Goal: Task Accomplishment & Management: Manage account settings

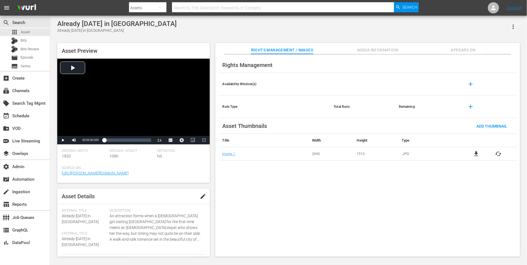
click at [422, 51] on span "Appears On" at bounding box center [464, 50] width 42 height 7
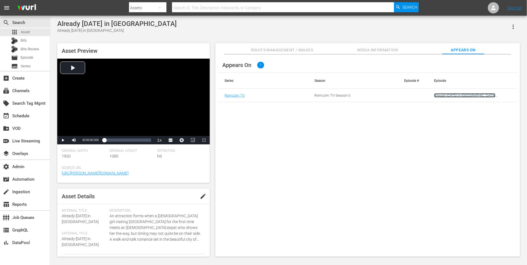
click at [422, 95] on link "Already Tomorrow in Hong Kong (RomCom) (A)" at bounding box center [464, 97] width 61 height 8
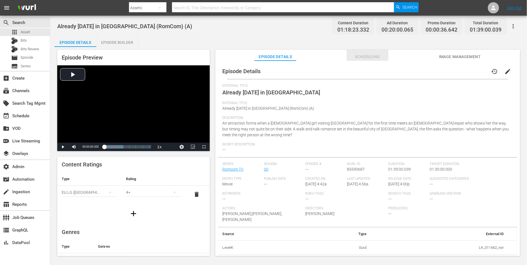
click at [374, 58] on span "Scheduling" at bounding box center [368, 56] width 42 height 7
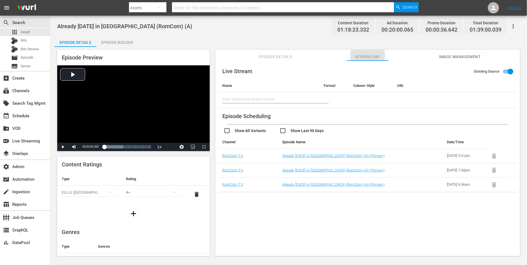
click at [288, 206] on div "Live Stream Existing Source Name Format Cutover Style URL Start typing live str…" at bounding box center [367, 161] width 305 height 201
click at [295, 212] on div "Live Stream Existing Source Name Format Cutover Style URL Start typing live str…" at bounding box center [367, 161] width 305 height 201
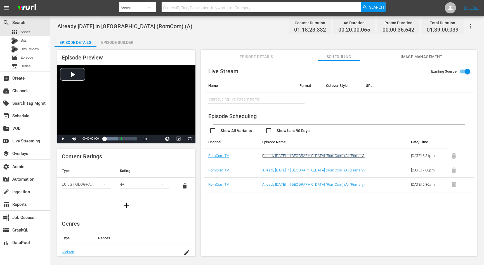
click at [268, 158] on link "Already Tomorrow in Hong Kong (RomCom) (A) (Primary)" at bounding box center [313, 156] width 102 height 4
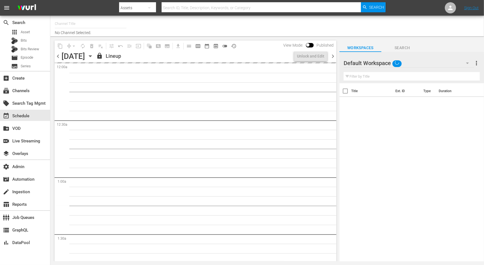
type input "RomCom TV (2020)"
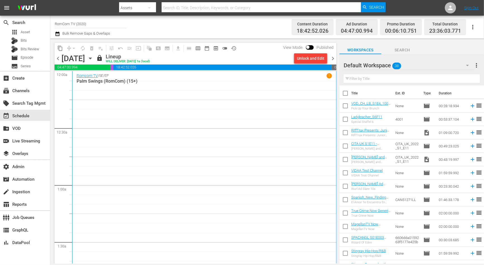
click at [57, 57] on span "chevron_left" at bounding box center [57, 58] width 7 height 7
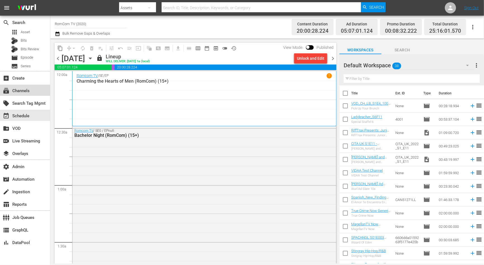
click at [18, 91] on div "subscriptions Channels" at bounding box center [15, 89] width 31 height 5
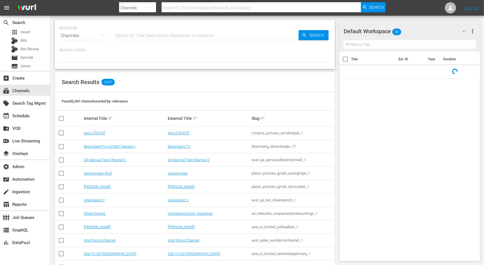
click at [157, 34] on input "text" at bounding box center [206, 35] width 184 height 13
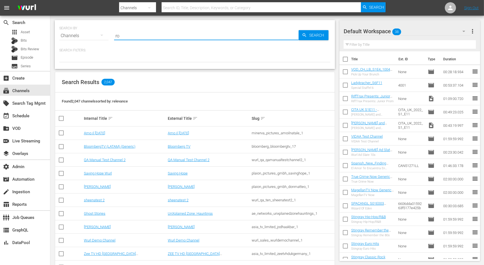
type input "rom"
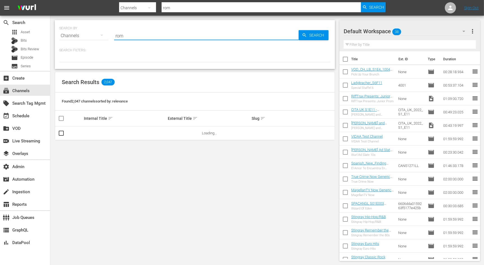
type input "romcom"
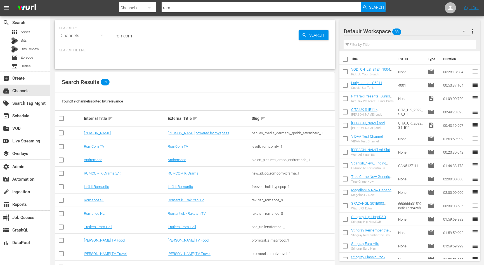
type input "romcom"
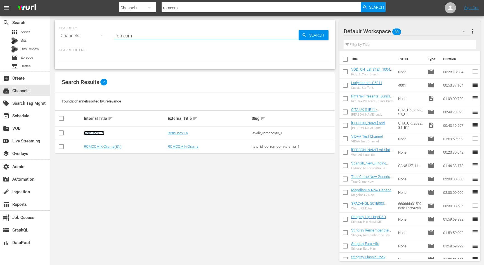
click at [99, 133] on link "RomCom TV" at bounding box center [94, 133] width 20 height 4
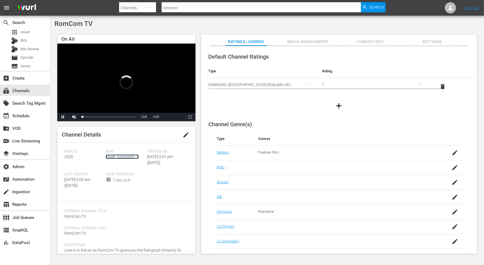
click at [135, 156] on link "levelk_romcomtv_1" at bounding box center [122, 157] width 33 height 4
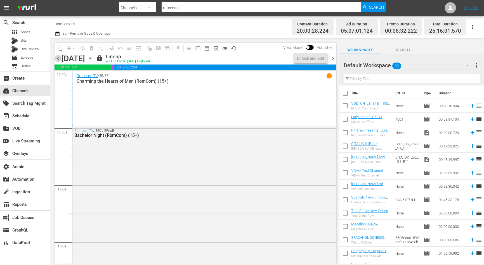
click at [59, 58] on span "chevron_left" at bounding box center [57, 58] width 7 height 7
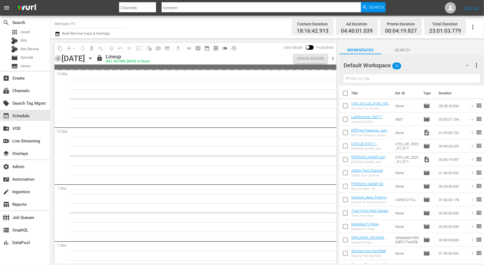
click at [59, 58] on span "chevron_left" at bounding box center [57, 58] width 7 height 7
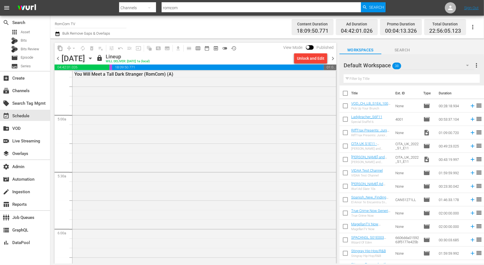
scroll to position [514, 0]
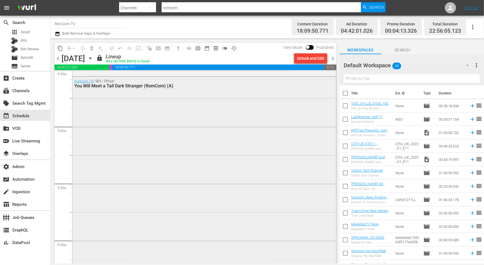
click at [256, 155] on div "Romcom TV / SE0 / EPnull: You Will Meet a Tall Dark Stranger (RomCom) (A)" at bounding box center [203, 193] width 263 height 232
click at [339, 82] on span "No Event Selected" at bounding box center [341, 58] width 4 height 48
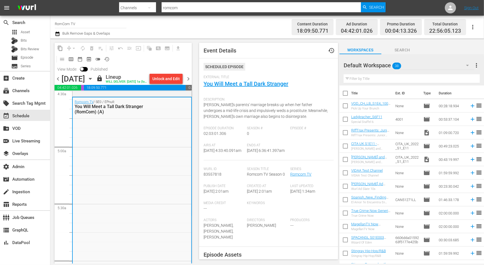
click at [239, 101] on span "Description:" at bounding box center [266, 100] width 127 height 4
click at [245, 85] on link "You Will Meet a Tall Dark Stranger" at bounding box center [245, 83] width 85 height 7
click at [280, 84] on link "You Will Meet a Tall Dark Stranger" at bounding box center [245, 83] width 85 height 7
click at [190, 82] on span "chevron_right" at bounding box center [188, 78] width 7 height 7
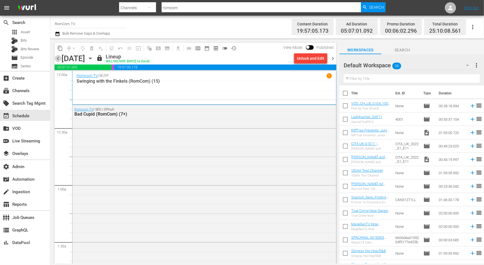
click at [58, 58] on span "chevron_left" at bounding box center [57, 58] width 7 height 7
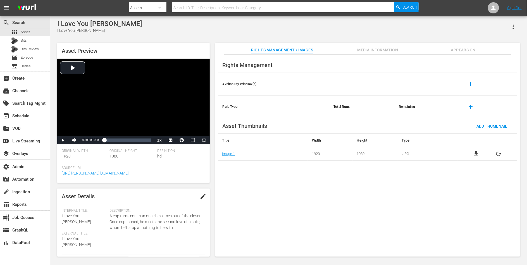
click at [422, 51] on span "Appears On" at bounding box center [464, 50] width 42 height 7
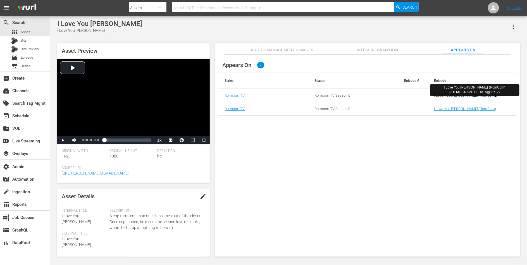
click at [422, 94] on link "I Love You [PERSON_NAME] (RomCom)([DEMOGRAPHIC_DATA])(11/12)" at bounding box center [465, 97] width 62 height 8
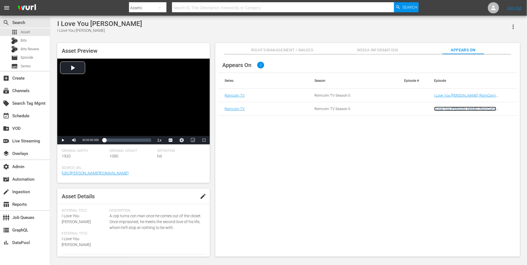
click at [422, 108] on link "I Love You Phillip Morris (RomCom)(LGBTQ)(11/12) (I Love You Phillip Morris (02…" at bounding box center [468, 113] width 69 height 13
click at [338, 185] on div "Appears On 2 Series Season Episode # Episode Romcom TV Romcom TV Season 0 I Lov…" at bounding box center [367, 155] width 305 height 203
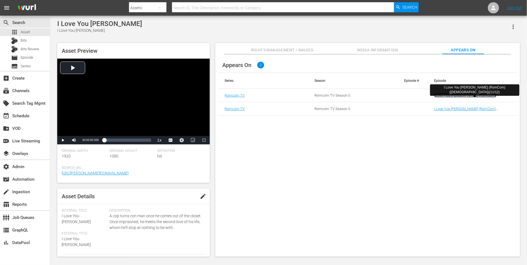
click at [422, 95] on link "I Love You Phillip Morris (RomCom)(LGBTQ)(11/12)" at bounding box center [465, 97] width 62 height 8
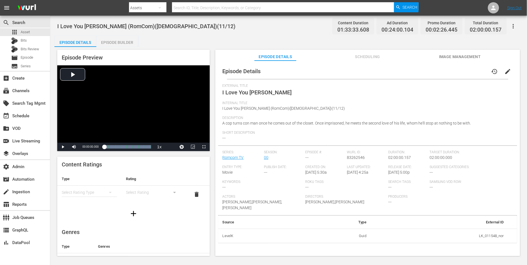
click at [375, 48] on div "Episode Preview Video Player is loading. Play Video Play Mute Current Time 00:0…" at bounding box center [288, 154] width 469 height 214
click at [373, 56] on span "Scheduling" at bounding box center [368, 56] width 42 height 7
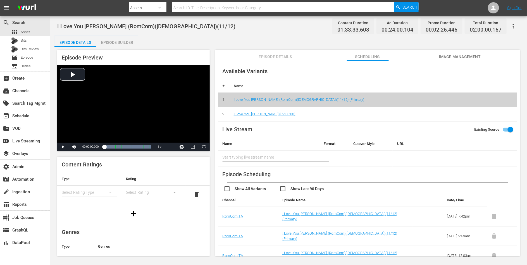
click at [225, 189] on input "checkbox" at bounding box center [252, 190] width 56 height 8
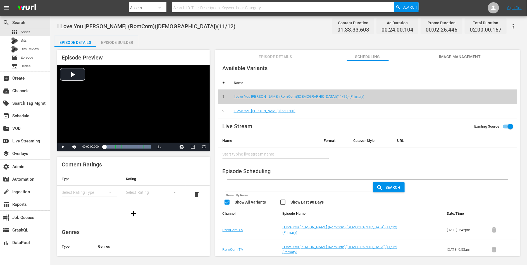
scroll to position [7, 0]
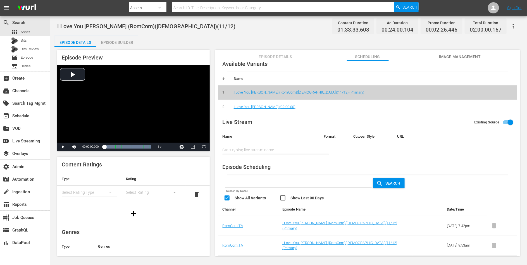
click at [227, 196] on input "checkbox" at bounding box center [252, 199] width 56 height 8
checkbox input "false"
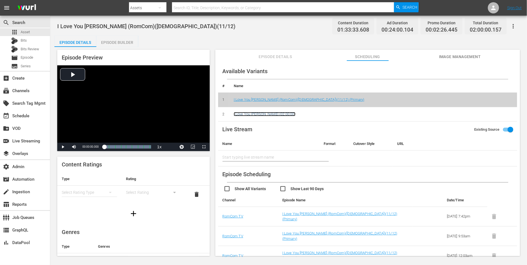
click at [282, 113] on link "I Love You Phillip Morris (02:00:00)" at bounding box center [265, 114] width 62 height 4
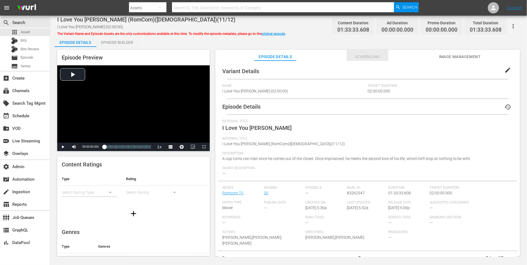
click at [375, 55] on span "Scheduling" at bounding box center [368, 56] width 42 height 7
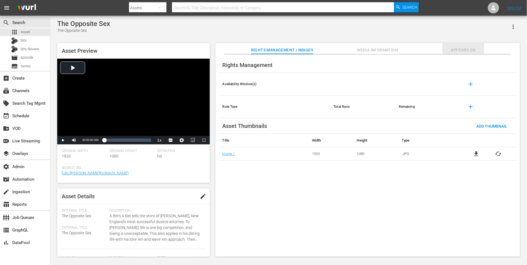
click at [422, 49] on span "Appears On" at bounding box center [464, 50] width 42 height 7
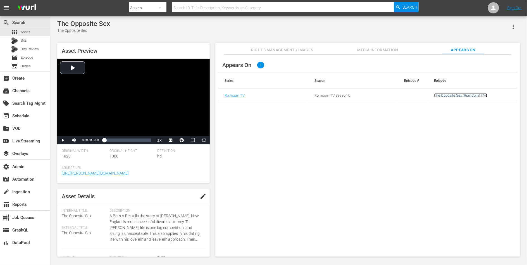
click at [422, 95] on link "The Opposite Sex (RomCom) (7+)" at bounding box center [460, 95] width 53 height 4
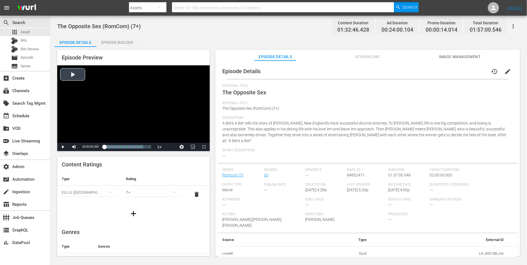
click at [113, 92] on div "Video Player" at bounding box center [133, 103] width 153 height 77
click at [63, 147] on span "Video Player" at bounding box center [63, 147] width 0 height 0
click at [422, 58] on span "Image Management" at bounding box center [460, 56] width 42 height 7
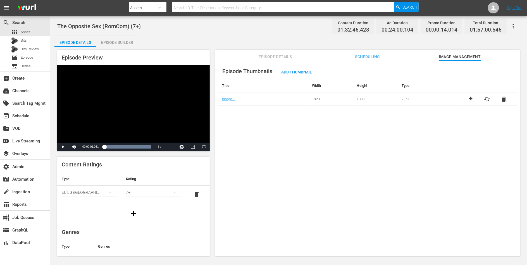
click at [375, 53] on button "Scheduling" at bounding box center [368, 55] width 42 height 11
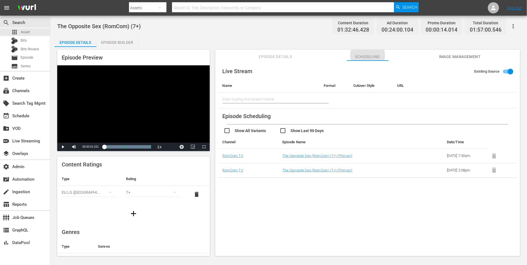
click at [294, 20] on div "The Opposite Sex (RomCom) (7+) Content Duration 01:32:46.428 Ad Duration 00:24:…" at bounding box center [288, 26] width 463 height 13
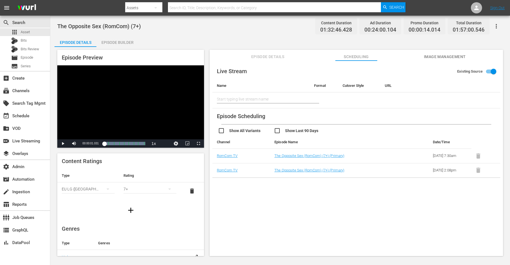
click at [316, 201] on div "Live Stream Existing Source Name Format Cutover Style URL Start typing live str…" at bounding box center [356, 161] width 293 height 201
click at [303, 201] on div "Live Stream Existing Source Name Format Cutover Style URL Start typing live str…" at bounding box center [356, 161] width 293 height 201
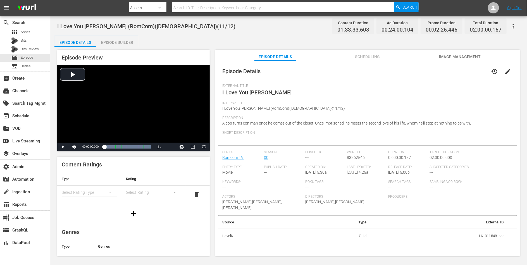
click at [364, 55] on span "Scheduling" at bounding box center [368, 56] width 42 height 7
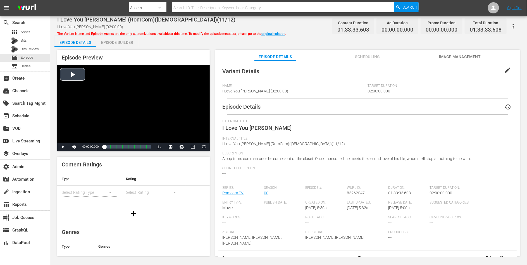
click at [121, 120] on div "Video Player" at bounding box center [133, 103] width 153 height 77
click at [119, 147] on div "Loaded : 0.32% 00:30:15.178 I Love You [PERSON_NAME] (3/8) 00:00:00.685" at bounding box center [127, 147] width 47 height 6
click at [170, 134] on span "CC1 Captions" at bounding box center [170, 133] width 10 height 4
click at [137, 147] on div "Loaded : 33.48% 01:04:59.272 I Love You [PERSON_NAME] (6/8) 00:30:19.475 [GEOGR…" at bounding box center [127, 147] width 47 height 6
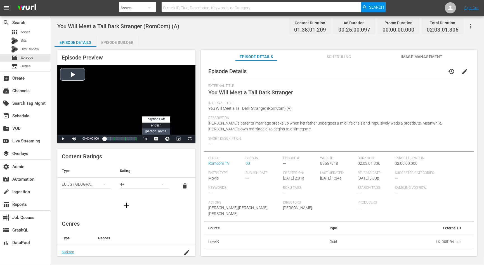
click at [156, 129] on li "[PERSON_NAME]" at bounding box center [156, 132] width 28 height 6
click at [130, 109] on div "Video Player" at bounding box center [126, 99] width 138 height 69
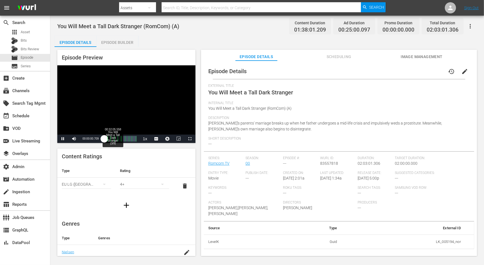
click at [113, 140] on div "Loaded : 0.30% 00:32:05.558 You Will Meet a Tall Dark Stranger (3/9) 00:00:00.7…" at bounding box center [120, 139] width 32 height 6
click at [469, 23] on icon "button" at bounding box center [470, 26] width 7 height 7
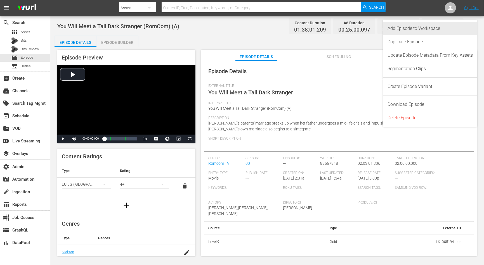
click at [460, 31] on div "Add Episode to Workspace" at bounding box center [429, 28] width 85 height 13
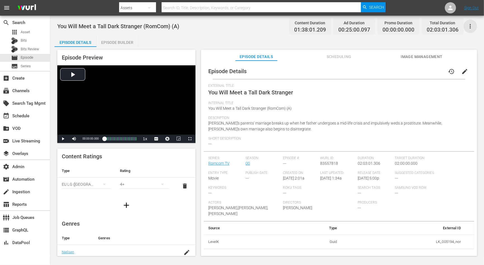
click at [471, 28] on icon "button" at bounding box center [470, 26] width 7 height 7
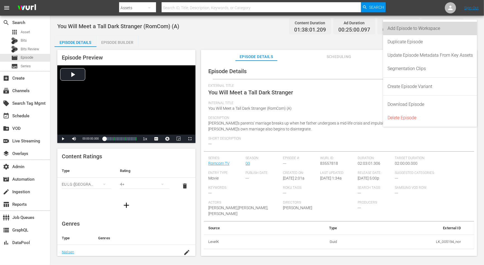
click at [397, 30] on div "Add Episode to Workspace" at bounding box center [429, 28] width 85 height 13
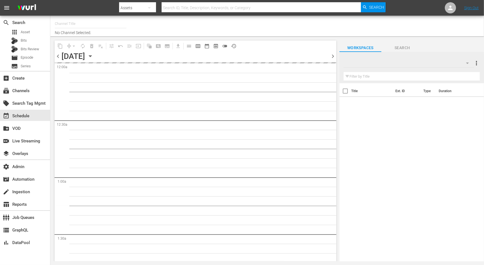
type input "RomCom TV (2020)"
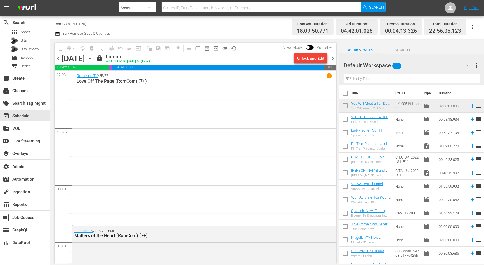
click at [58, 60] on span "chevron_left" at bounding box center [57, 58] width 7 height 7
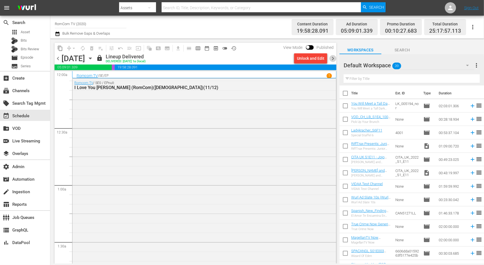
click at [333, 59] on span "chevron_right" at bounding box center [332, 58] width 7 height 7
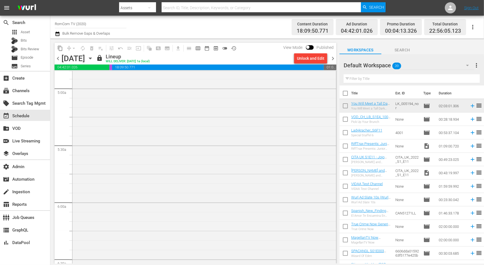
scroll to position [677, 0]
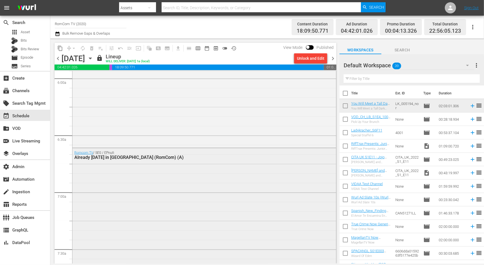
click at [206, 169] on div "Romcom TV / SE0 / EPnull: Already Tomorrow in Hong Kong (RomCom) (A)" at bounding box center [203, 241] width 263 height 186
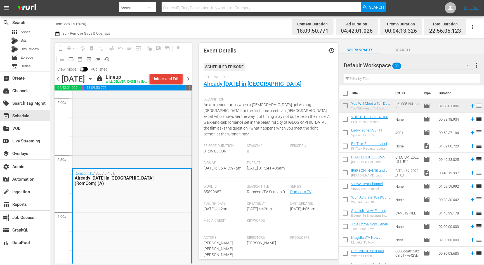
click at [174, 78] on div "Unlock and Edit" at bounding box center [165, 79] width 27 height 10
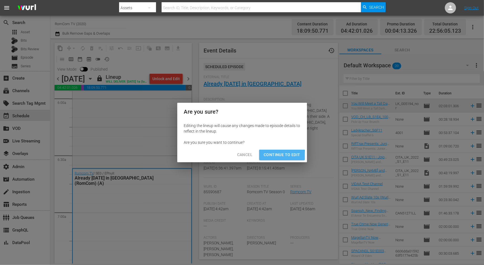
click at [270, 157] on span "Continue to Edit" at bounding box center [281, 154] width 36 height 7
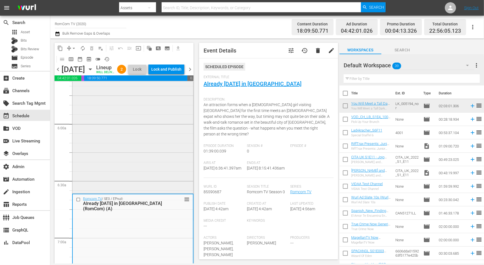
scroll to position [709, 0]
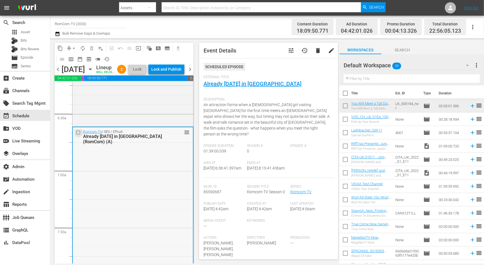
click at [78, 135] on input "checkbox" at bounding box center [79, 132] width 6 height 5
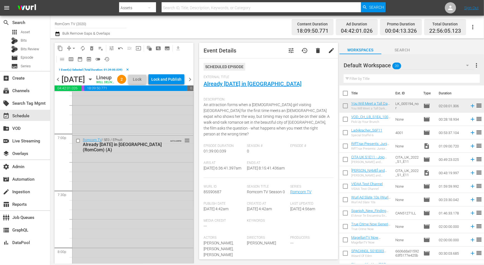
scroll to position [2097, 0]
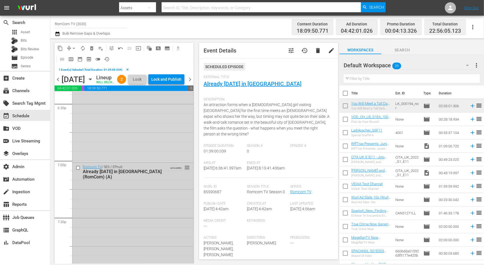
click at [78, 170] on input "checkbox" at bounding box center [79, 168] width 6 height 5
click at [92, 49] on span "delete_forever_outlined" at bounding box center [92, 49] width 6 height 6
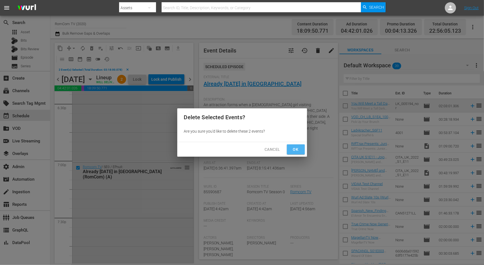
click at [293, 146] on span "Ok" at bounding box center [295, 149] width 9 height 7
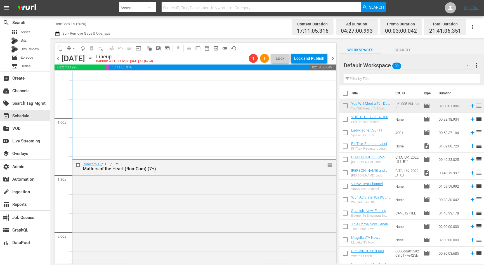
scroll to position [0, 0]
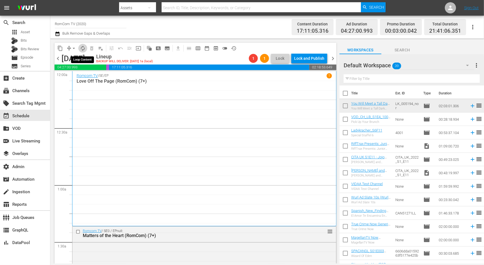
click at [85, 48] on span "autorenew_outlined" at bounding box center [83, 49] width 6 height 6
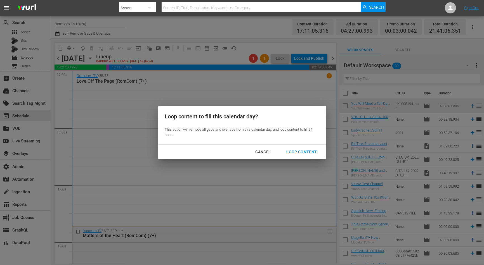
click at [297, 153] on div "Loop Content" at bounding box center [301, 152] width 39 height 7
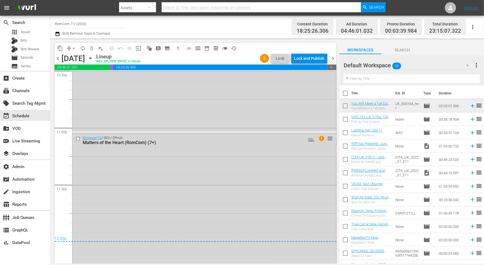
scroll to position [2613, 0]
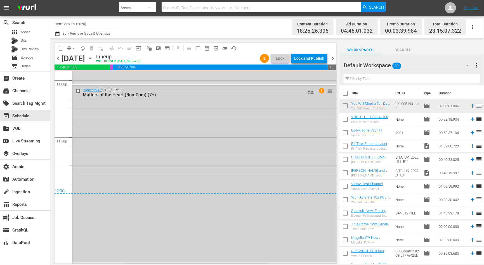
click at [78, 91] on input "checkbox" at bounding box center [79, 91] width 6 height 5
click at [92, 48] on span "delete_forever_outlined" at bounding box center [92, 49] width 6 height 6
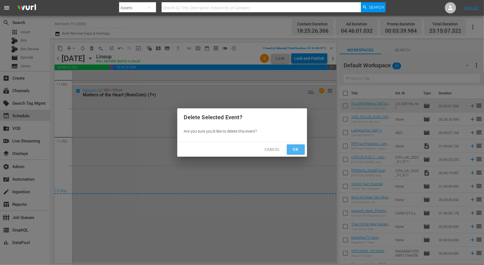
click at [299, 150] on span "Ok" at bounding box center [295, 149] width 9 height 7
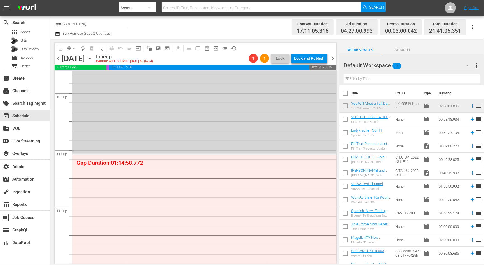
scroll to position [2577, 0]
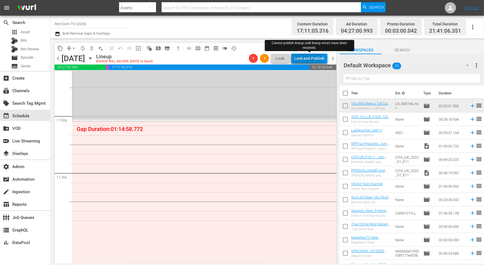
click at [299, 58] on div "Lock and Publish" at bounding box center [309, 58] width 30 height 10
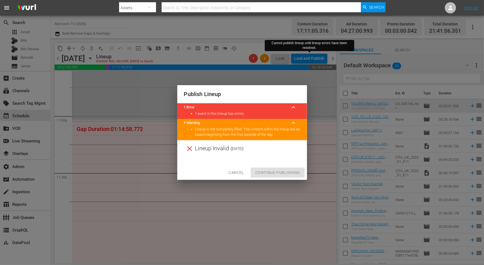
click at [286, 110] on header "1 Error keyboard_arrow_up" at bounding box center [242, 107] width 116 height 8
click at [237, 170] on span "Cancel" at bounding box center [235, 172] width 15 height 7
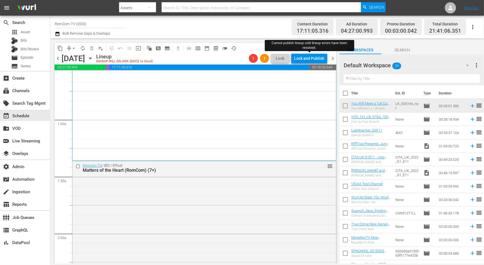
scroll to position [0, 0]
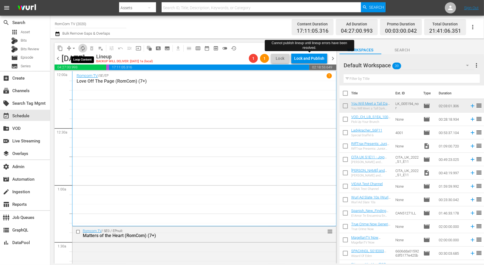
click at [81, 46] on span "autorenew_outlined" at bounding box center [83, 49] width 6 height 6
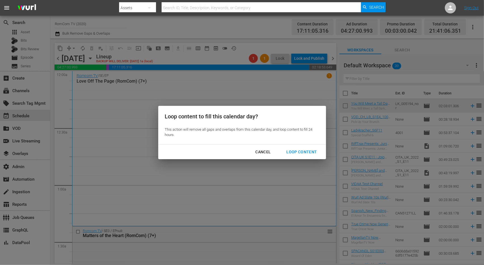
click at [308, 152] on div "Loop Content" at bounding box center [301, 152] width 39 height 7
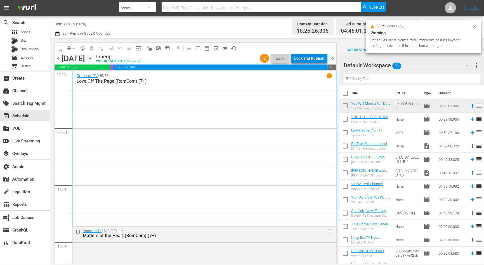
click at [307, 57] on div "Lock and Publish" at bounding box center [309, 58] width 30 height 10
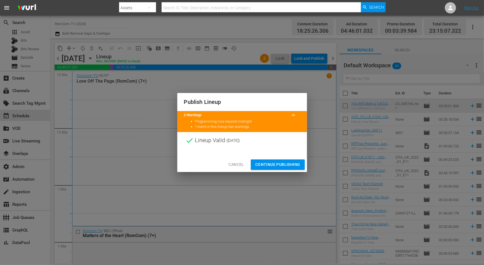
click at [266, 166] on span "Continue Publishing" at bounding box center [277, 164] width 45 height 7
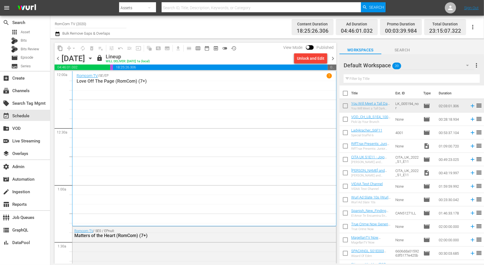
click at [334, 58] on span "chevron_right" at bounding box center [332, 58] width 7 height 7
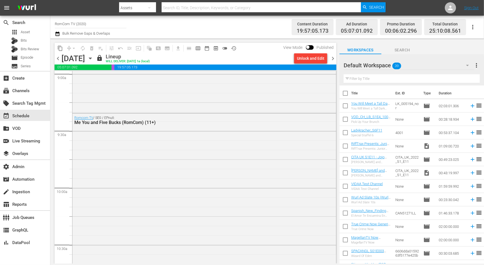
scroll to position [1040, 0]
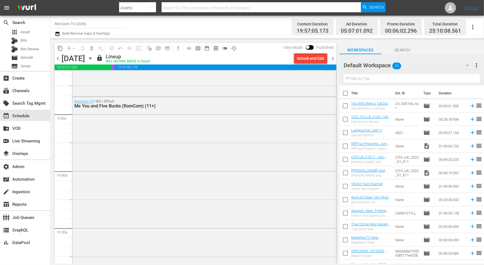
click at [332, 58] on span "chevron_right" at bounding box center [332, 58] width 7 height 7
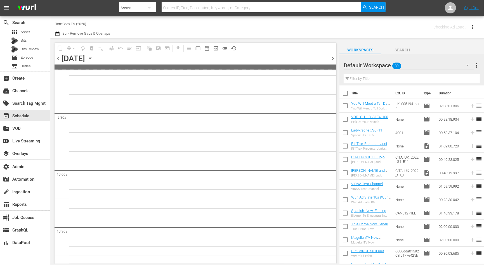
scroll to position [1059, 0]
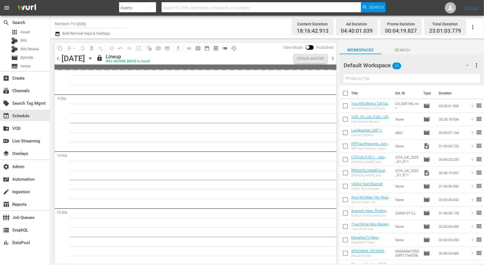
click at [332, 58] on span "chevron_right" at bounding box center [332, 58] width 7 height 7
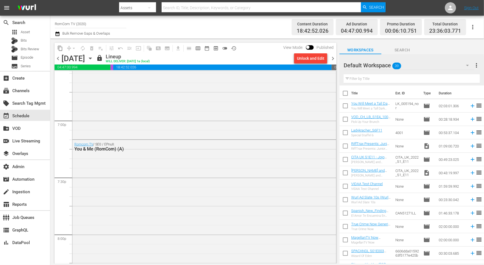
scroll to position [1960, 0]
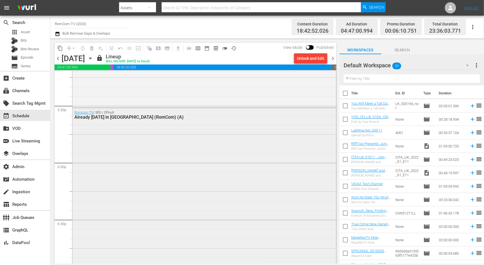
click at [236, 145] on div "Romcom TV / SE0 / EPnull: Already Tomorrow in Hong Kong (RomCom) (A)" at bounding box center [203, 201] width 263 height 186
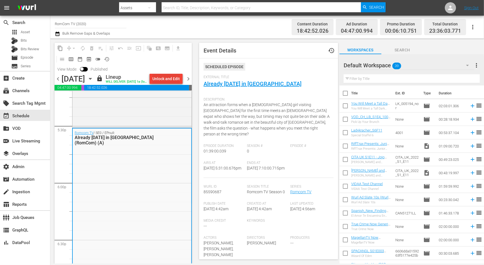
click at [173, 79] on div "Unlock and Edit" at bounding box center [165, 79] width 27 height 10
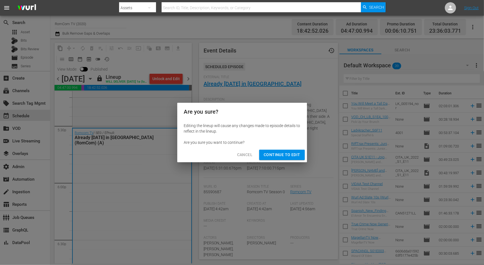
click at [279, 157] on span "Continue to Edit" at bounding box center [281, 154] width 36 height 7
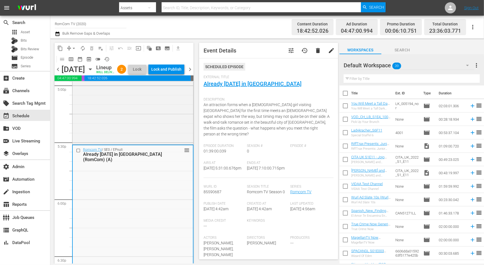
scroll to position [1931, 0]
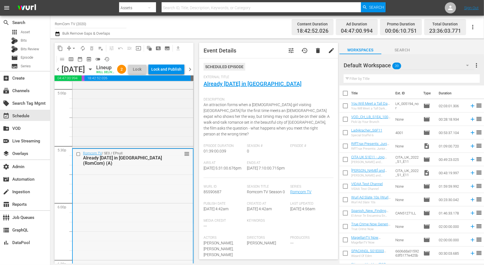
click at [79, 156] on input "checkbox" at bounding box center [79, 154] width 6 height 5
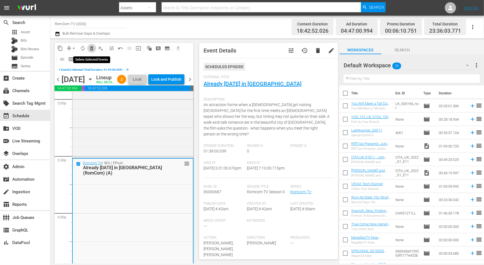
click at [91, 47] on span "delete_forever_outlined" at bounding box center [92, 49] width 6 height 6
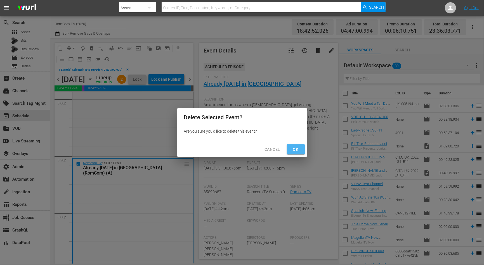
click at [299, 153] on span "Ok" at bounding box center [295, 149] width 9 height 7
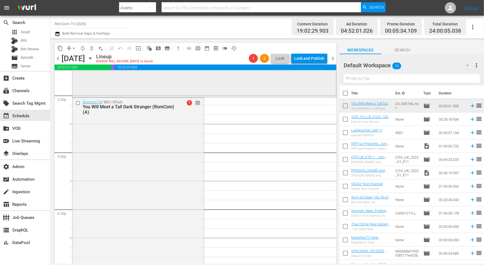
scroll to position [1972, 0]
click at [70, 49] on button "arrow_drop_down" at bounding box center [73, 48] width 9 height 9
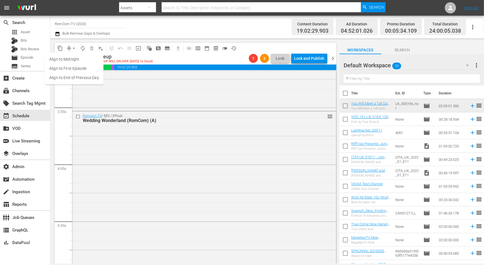
scroll to position [0, 0]
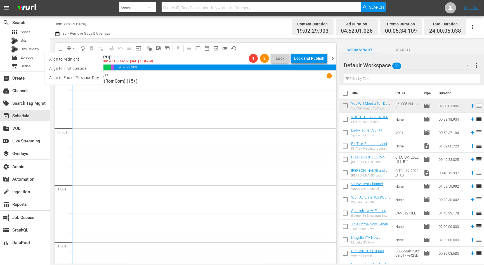
click at [279, 184] on div "Romcom TV / SE / EP 1 Palm Swings (RomCom) (15+)" at bounding box center [204, 170] width 255 height 195
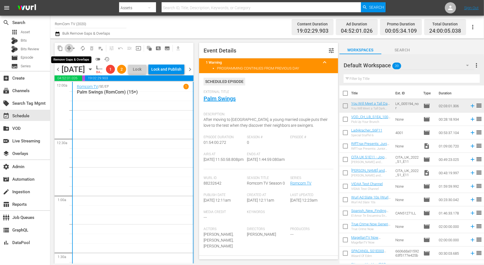
click at [69, 48] on span "compress" at bounding box center [69, 49] width 6 height 6
click at [71, 45] on button "arrow_drop_down" at bounding box center [73, 48] width 9 height 9
click at [83, 77] on li "Align to End of Previous Day" at bounding box center [74, 77] width 59 height 9
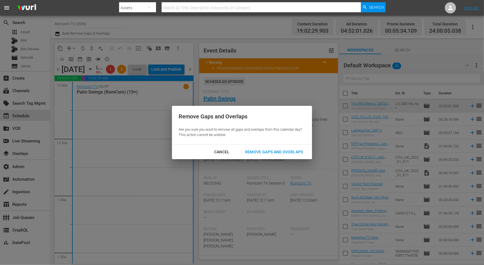
click at [265, 153] on div "Remove Gaps and Overlaps" at bounding box center [274, 152] width 67 height 7
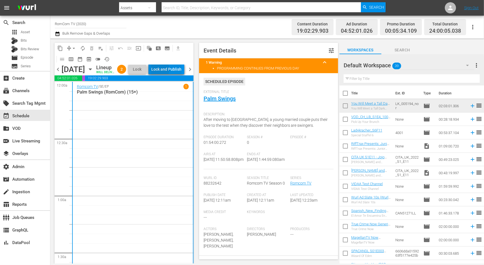
click at [172, 70] on div "Lock and Publish" at bounding box center [166, 69] width 30 height 10
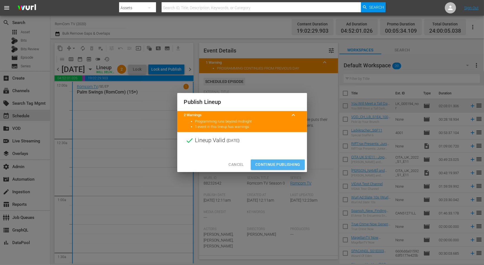
click at [284, 163] on span "Continue Publishing" at bounding box center [277, 164] width 45 height 7
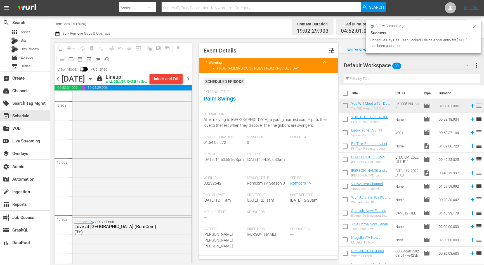
scroll to position [949, 0]
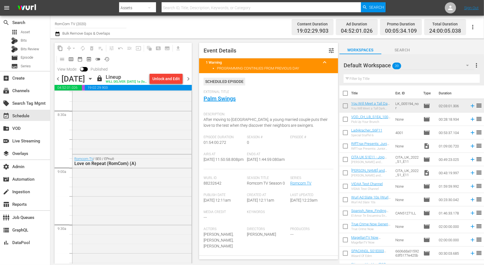
click at [191, 82] on span "chevron_right" at bounding box center [188, 78] width 7 height 7
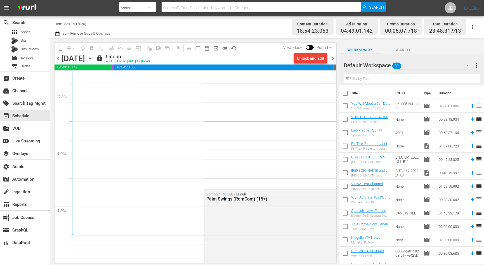
scroll to position [37, 0]
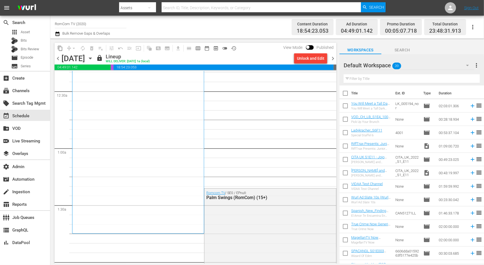
click at [59, 58] on span "chevron_left" at bounding box center [57, 58] width 7 height 7
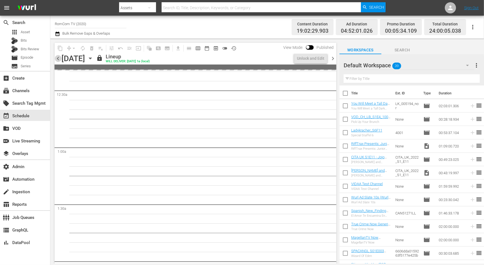
click at [59, 58] on span "chevron_left" at bounding box center [57, 58] width 7 height 7
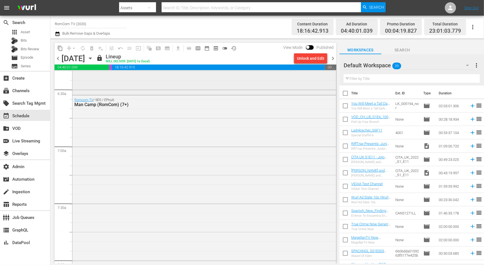
scroll to position [725, 0]
click at [54, 55] on button "chevron_left" at bounding box center [57, 58] width 7 height 7
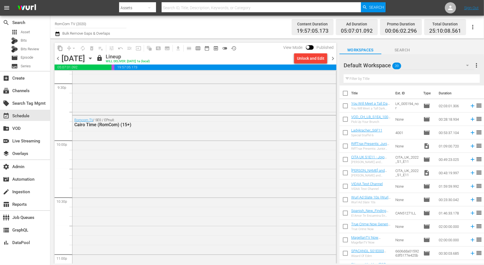
scroll to position [2471, 0]
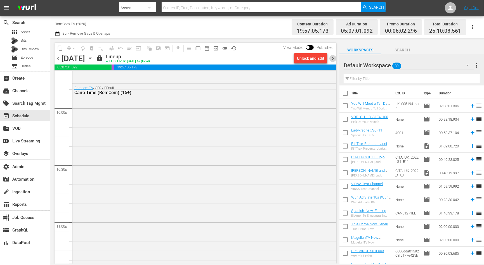
click at [332, 57] on span "chevron_right" at bounding box center [332, 58] width 7 height 7
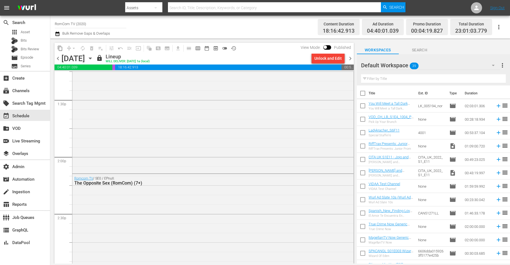
scroll to position [1604, 0]
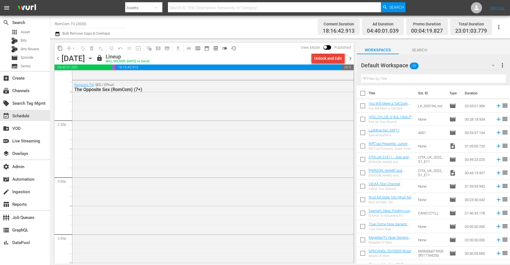
click at [321, 59] on div "Unlock and Edit" at bounding box center [327, 58] width 27 height 10
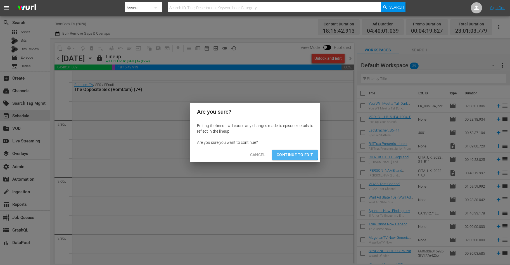
click at [288, 154] on span "Continue to Edit" at bounding box center [295, 154] width 36 height 7
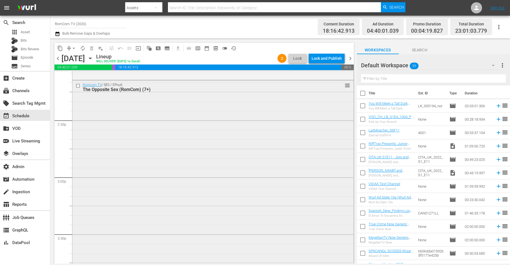
click at [78, 85] on input "checkbox" at bounding box center [79, 86] width 6 height 5
click at [91, 50] on span "delete_forever_outlined" at bounding box center [92, 49] width 6 height 6
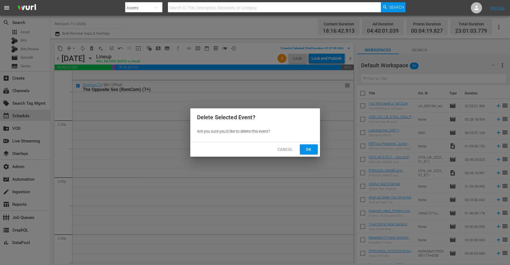
click at [310, 147] on span "Ok" at bounding box center [308, 149] width 9 height 7
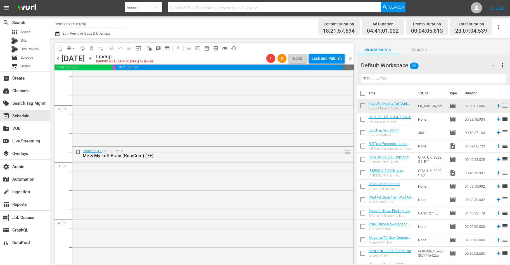
scroll to position [0, 0]
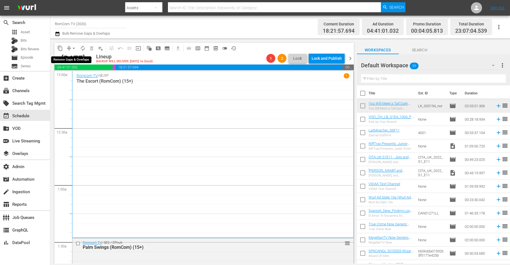
click at [69, 47] on button "arrow_drop_down" at bounding box center [73, 48] width 9 height 9
click at [82, 81] on li "Align to End of Previous Day" at bounding box center [74, 77] width 59 height 9
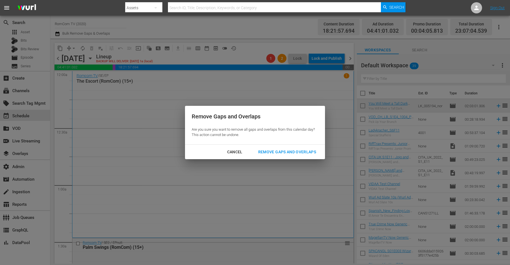
click at [310, 152] on div "Remove Gaps and Overlaps" at bounding box center [287, 152] width 67 height 7
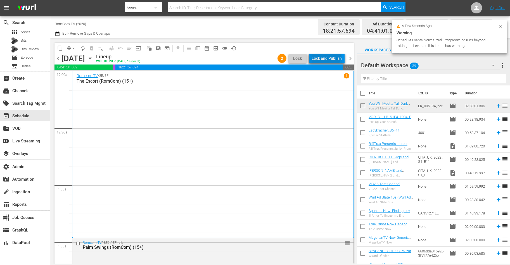
click at [327, 56] on div "Lock and Publish" at bounding box center [327, 58] width 30 height 10
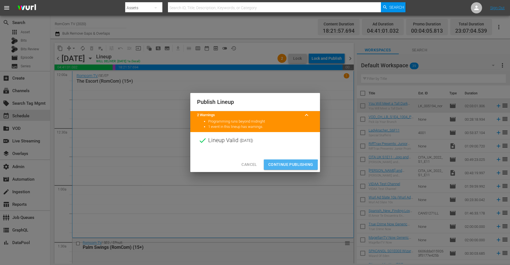
click at [285, 167] on span "Continue Publishing" at bounding box center [290, 164] width 45 height 7
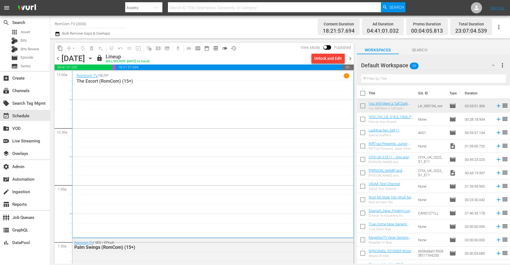
click at [350, 58] on span "chevron_right" at bounding box center [350, 58] width 7 height 7
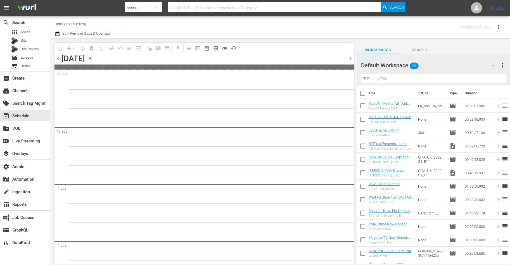
click at [350, 58] on span "chevron_right" at bounding box center [350, 58] width 7 height 7
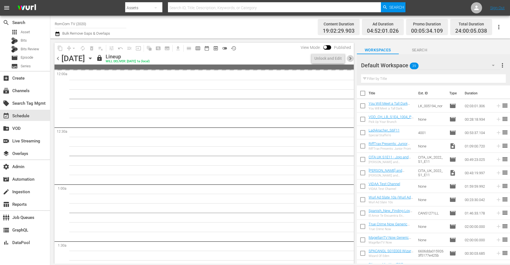
click at [350, 58] on span "chevron_right" at bounding box center [350, 58] width 7 height 7
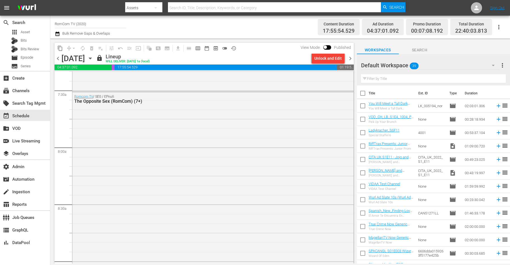
scroll to position [834, 0]
click at [326, 59] on div "Unlock and Edit" at bounding box center [327, 58] width 27 height 10
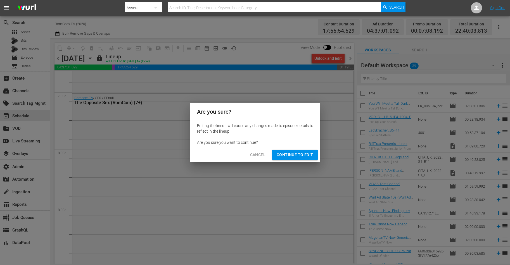
click at [280, 154] on span "Continue to Edit" at bounding box center [295, 154] width 36 height 7
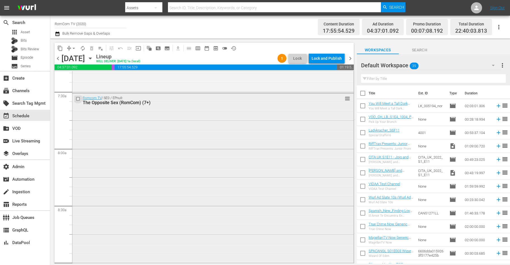
click at [78, 98] on input "checkbox" at bounding box center [79, 98] width 6 height 5
click at [92, 49] on span "delete_forever_outlined" at bounding box center [92, 49] width 6 height 6
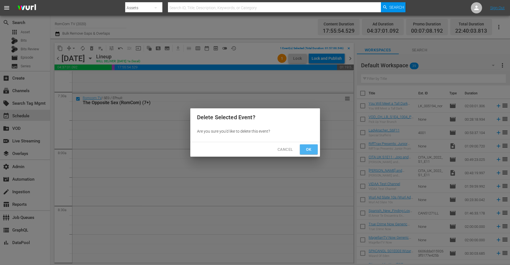
click at [313, 148] on button "Ok" at bounding box center [309, 149] width 18 height 10
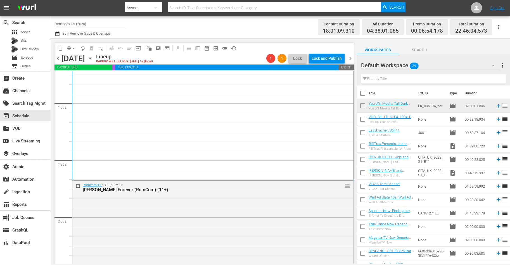
scroll to position [0, 0]
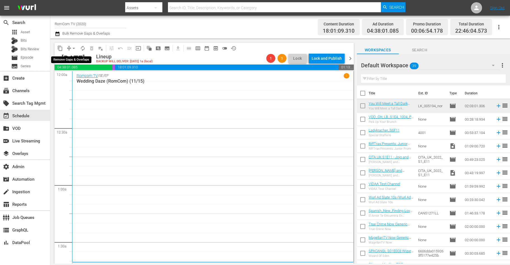
click at [70, 47] on button "arrow_drop_down" at bounding box center [73, 48] width 9 height 9
click at [73, 77] on li "Align to End of Previous Day" at bounding box center [74, 77] width 59 height 9
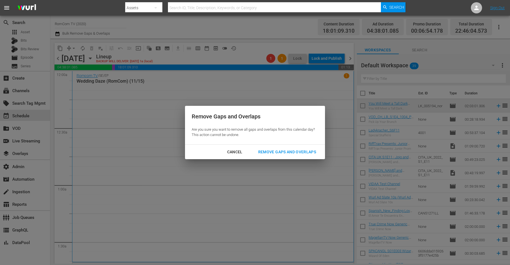
click at [294, 150] on div "Remove Gaps and Overlaps" at bounding box center [287, 152] width 67 height 7
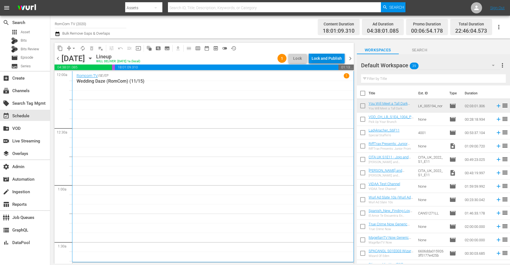
click at [326, 60] on div "Lock and Publish" at bounding box center [327, 58] width 30 height 10
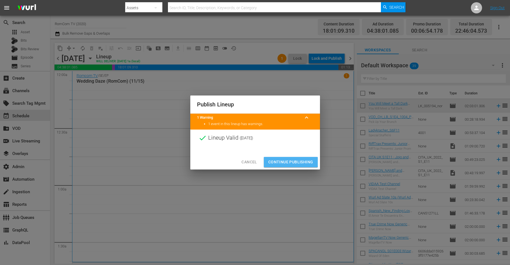
click at [290, 162] on span "Continue Publishing" at bounding box center [290, 162] width 45 height 7
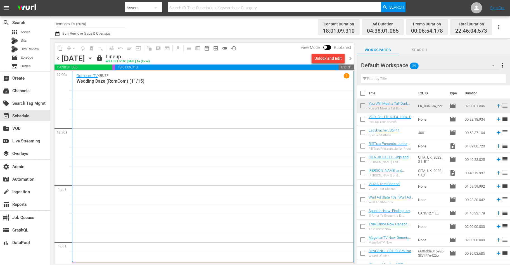
click at [57, 58] on span "chevron_left" at bounding box center [57, 58] width 7 height 7
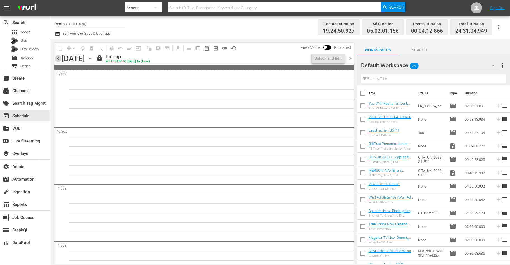
click at [57, 58] on span "chevron_left" at bounding box center [57, 58] width 7 height 7
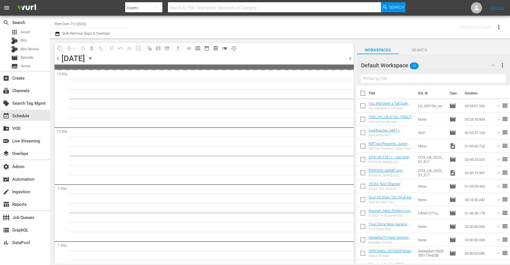
click at [57, 58] on span "chevron_left" at bounding box center [57, 58] width 7 height 7
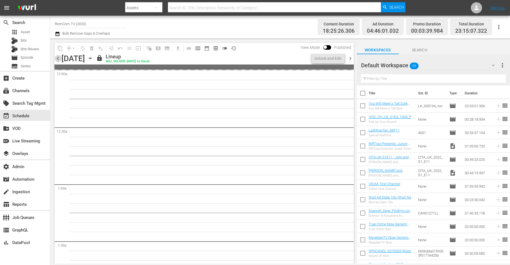
click at [57, 58] on span "chevron_left" at bounding box center [57, 58] width 7 height 7
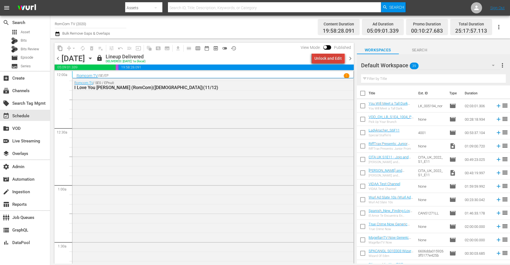
click at [331, 61] on div "Unlock and Edit" at bounding box center [327, 58] width 27 height 10
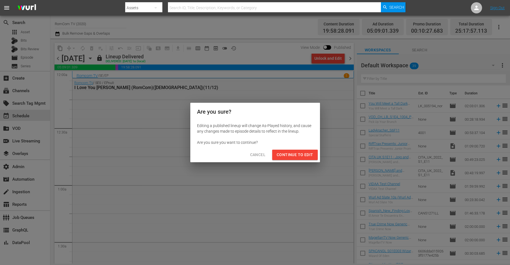
click at [300, 154] on span "Continue to Edit" at bounding box center [295, 154] width 36 height 7
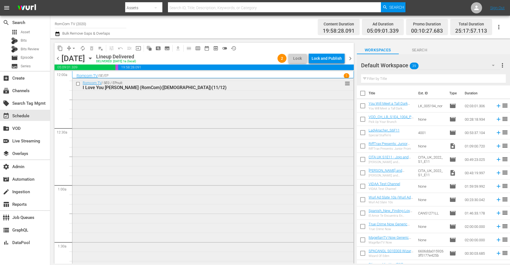
click at [79, 83] on input "checkbox" at bounding box center [79, 84] width 6 height 5
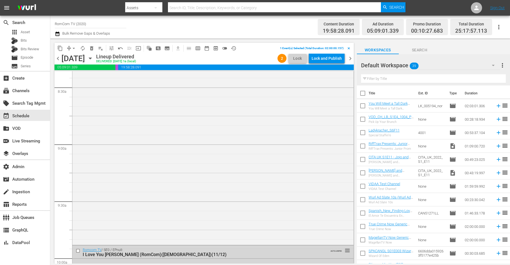
scroll to position [1026, 0]
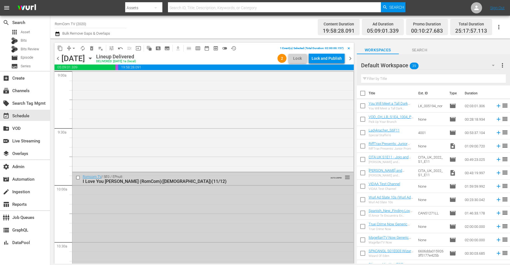
click at [77, 179] on input "checkbox" at bounding box center [79, 177] width 6 height 5
click at [93, 49] on span "delete_forever_outlined" at bounding box center [92, 49] width 6 height 6
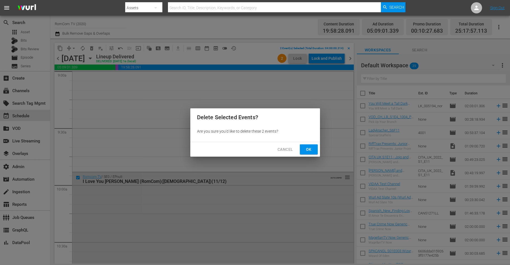
click at [309, 149] on span "Ok" at bounding box center [308, 149] width 9 height 7
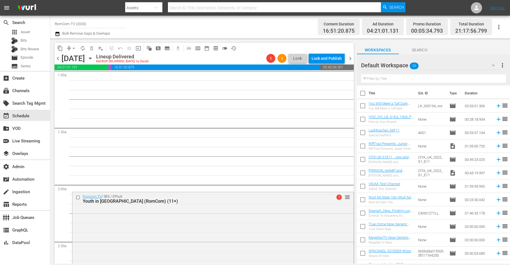
scroll to position [0, 0]
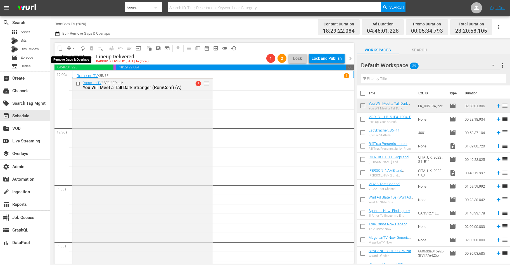
click at [69, 47] on span "compress" at bounding box center [69, 49] width 6 height 6
click at [70, 47] on button "arrow_drop_down" at bounding box center [73, 48] width 9 height 9
click at [84, 76] on li "Align to End of Previous Day" at bounding box center [74, 77] width 59 height 9
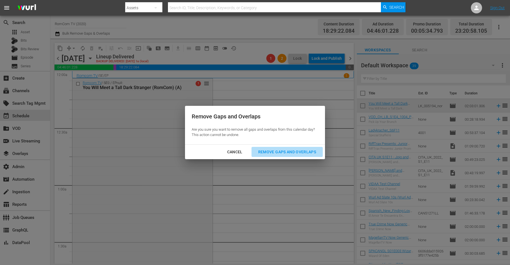
click at [292, 152] on div "Remove Gaps and Overlaps" at bounding box center [287, 152] width 67 height 7
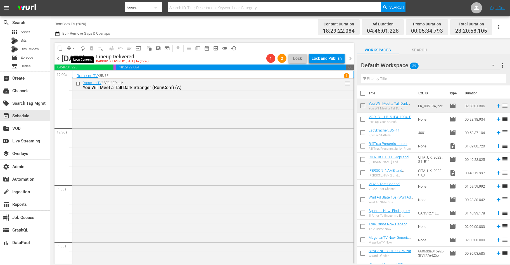
click at [82, 47] on span "autorenew_outlined" at bounding box center [83, 49] width 6 height 6
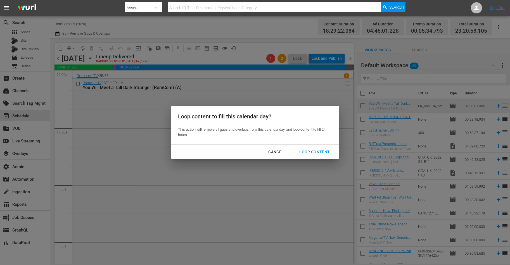
click at [315, 152] on div "Loop Content" at bounding box center [314, 152] width 39 height 7
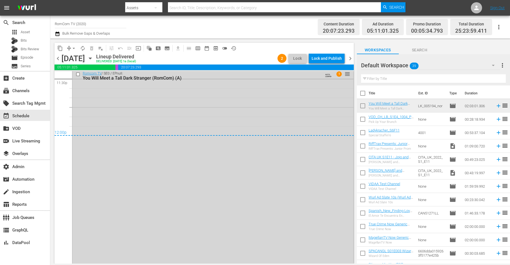
scroll to position [2710, 0]
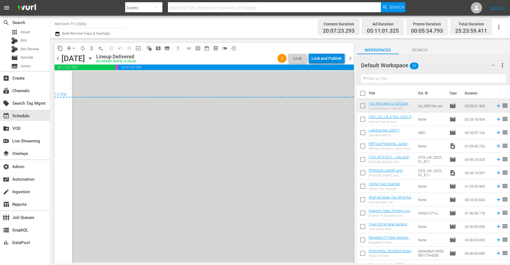
click at [323, 60] on div "Lock and Publish" at bounding box center [327, 58] width 30 height 10
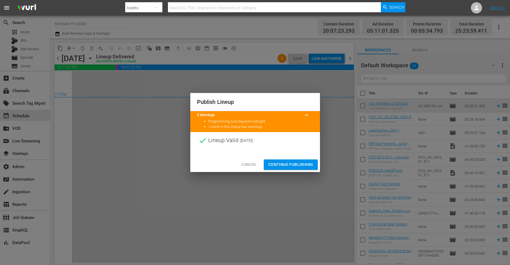
click at [292, 166] on span "Continue Publishing" at bounding box center [290, 164] width 45 height 7
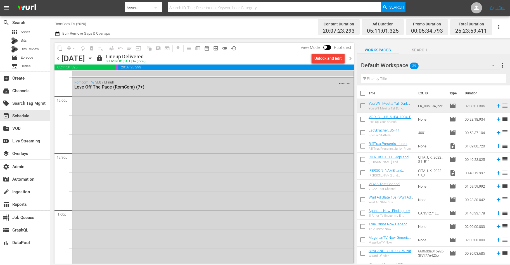
scroll to position [1257, 0]
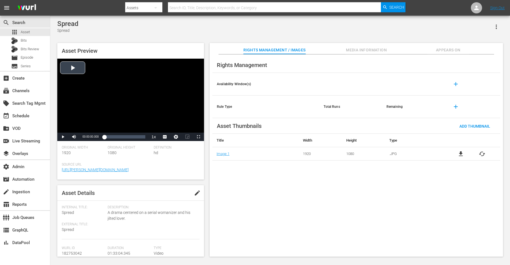
click at [107, 88] on div "Video Player" at bounding box center [130, 96] width 147 height 74
click at [167, 130] on span "[PERSON_NAME]" at bounding box center [165, 130] width 22 height 4
click at [117, 136] on div "Loaded : 0.64% 00:43:03.234 00:00:01.499" at bounding box center [124, 137] width 41 height 6
click at [198, 137] on span "Video Player" at bounding box center [198, 137] width 0 height 0
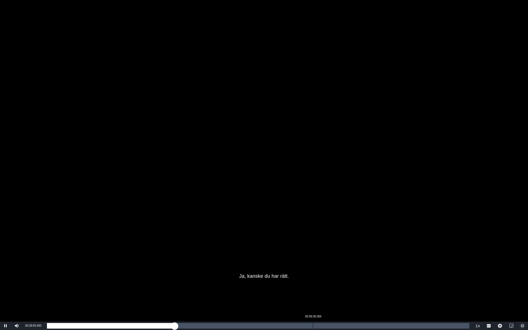
click at [313, 265] on div "00:58:36.069" at bounding box center [313, 326] width 0 height 6
click at [327, 265] on div "01:01:37.043" at bounding box center [327, 326] width 0 height 6
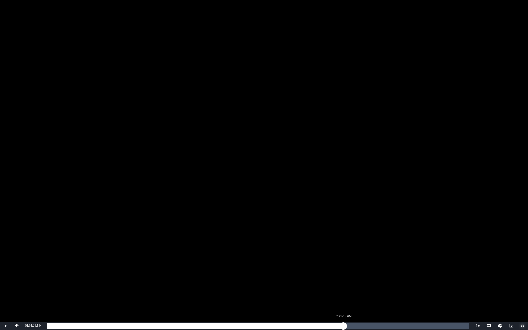
click at [343, 265] on div "Loaded : 67.65% 01:05:18.644 01:01:53.313" at bounding box center [258, 326] width 422 height 6
click at [353, 265] on div "01:07:20.524" at bounding box center [353, 326] width 0 height 6
click at [324, 265] on div "Loaded : 72.70% 01:01:03.803 01:07:28.902" at bounding box center [258, 326] width 422 height 6
click at [312, 265] on div "00:58:13.908" at bounding box center [311, 326] width 0 height 6
click at [288, 265] on div "Loaded : 63.02% 00:53:07.360 00:58:36.867" at bounding box center [258, 326] width 422 height 6
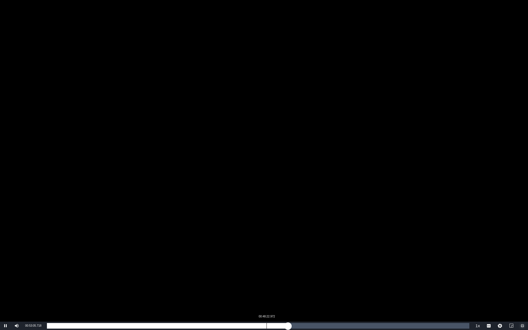
click at [267, 265] on div "Loaded : 57.32% 00:48:22.972 00:53:05.745" at bounding box center [258, 326] width 422 height 6
click at [248, 265] on div "Loaded : 52.16% 00:44:19.211 00:48:27.330" at bounding box center [258, 326] width 422 height 6
click at [234, 265] on div "00:41:18.237" at bounding box center [234, 326] width 0 height 6
click at [218, 265] on div "00:37:36.636" at bounding box center [218, 326] width 0 height 6
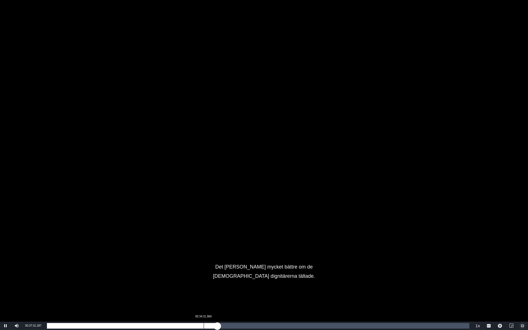
click at [204, 265] on div "Loaded : 40.65% 00:34:31.969 00:37:31.431" at bounding box center [258, 326] width 422 height 6
click at [187, 265] on div "Loaded : 37.43% 00:30:50.368 00:34:34.583" at bounding box center [258, 326] width 422 height 6
click at [173, 265] on div "00:27:49.394" at bounding box center [173, 326] width 0 height 6
click at [165, 265] on div "00:27:50.036" at bounding box center [106, 326] width 118 height 6
click at [153, 265] on div "00:23:23.472" at bounding box center [153, 326] width 0 height 6
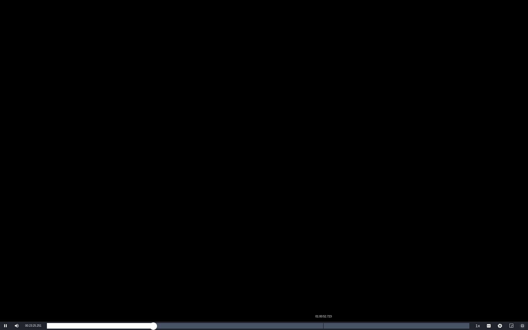
click at [323, 265] on div "01:00:52.723" at bounding box center [323, 326] width 0 height 6
click at [341, 265] on div "01:04:52.790" at bounding box center [341, 326] width 0 height 6
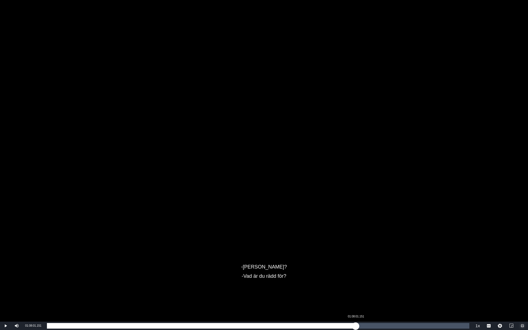
click at [356, 265] on div "Loaded : 69.26% 01:08:01.151 01:04:19.913" at bounding box center [258, 326] width 422 height 6
click at [369, 265] on div "Loaded : 73.35% 01:11:02.125 01:08:02.080" at bounding box center [258, 326] width 422 height 6
click at [382, 265] on div "Loaded : 76.57% 01:13:52.019 01:11:06.292" at bounding box center [258, 326] width 422 height 6
click at [403, 265] on div "Loaded : 79.37% 01:18:32.714 01:13:52.194" at bounding box center [258, 326] width 422 height 6
click at [421, 265] on div "01:22:25.395" at bounding box center [421, 326] width 0 height 6
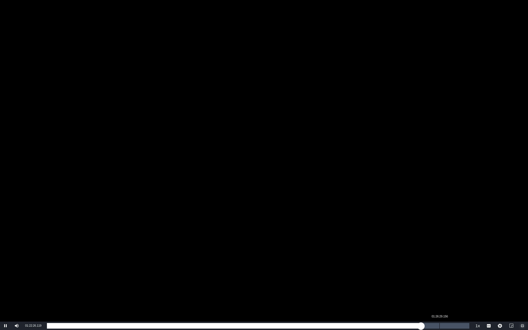
click at [439, 265] on div "Loaded : 88.84% 01:26:29.156 01:22:26.243" at bounding box center [258, 326] width 428 height 8
click at [453, 265] on div "Loaded : 93.25% 01:29:22.744 01:26:33.842" at bounding box center [258, 326] width 422 height 6
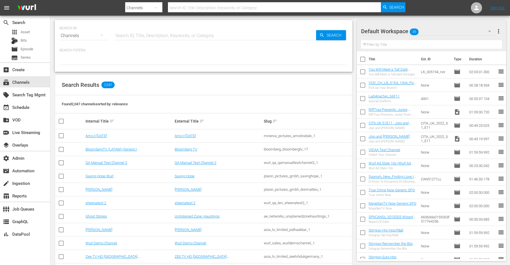
click at [151, 47] on div "SEARCH BY Search By Channels Search ID, Title, Description, Keywords, or Catego…" at bounding box center [204, 46] width 298 height 52
click at [149, 37] on input "text" at bounding box center [215, 35] width 202 height 13
type input "[PERSON_NAME]"
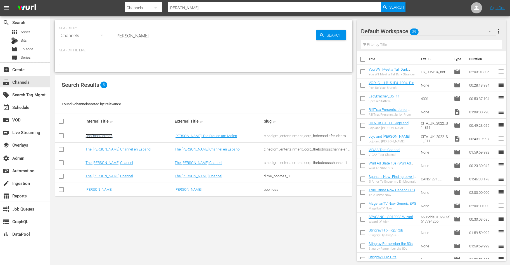
click at [100, 134] on link "BobRossGerman" at bounding box center [98, 136] width 27 height 4
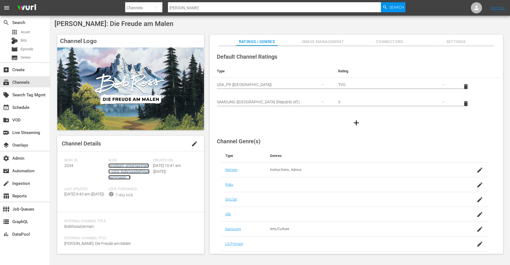
click at [126, 167] on link "cinedigm_entertainment_corp_bobrossdiefreudeammalen_1" at bounding box center [128, 171] width 41 height 16
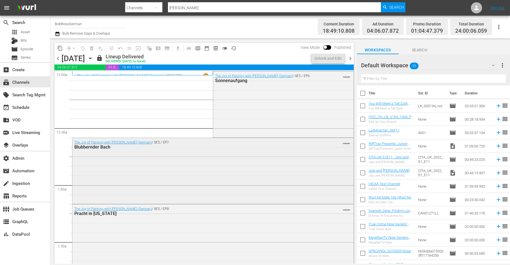
click at [115, 154] on div "The Joy of Painting with [PERSON_NAME] (German) / SE5 / EP7: Blubbernder Bach V…" at bounding box center [212, 170] width 281 height 65
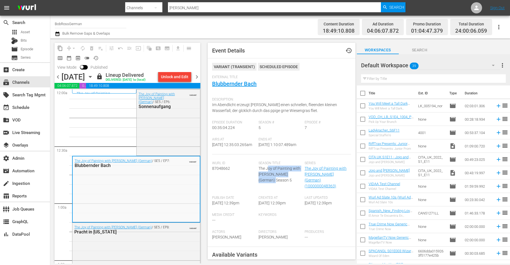
drag, startPoint x: 269, startPoint y: 187, endPoint x: 269, endPoint y: 177, distance: 9.8
click at [269, 177] on div "Season Title The Joy of Painting with [PERSON_NAME] (German) Season 5" at bounding box center [281, 178] width 46 height 35
drag, startPoint x: 269, startPoint y: 177, endPoint x: 269, endPoint y: 185, distance: 7.5
click at [269, 185] on div "Season Title The Joy of Painting with [PERSON_NAME] (German) Season 5" at bounding box center [281, 178] width 46 height 35
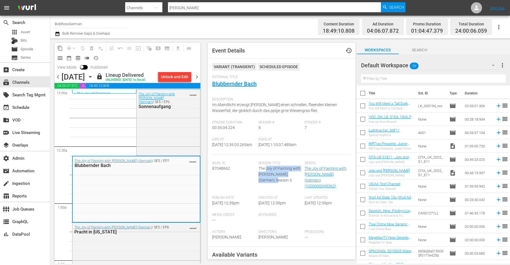
click at [269, 182] on span "The Joy of Painting with [PERSON_NAME] (German) Season 5" at bounding box center [279, 174] width 42 height 16
drag, startPoint x: 269, startPoint y: 185, endPoint x: 269, endPoint y: 181, distance: 3.4
click at [269, 181] on span "The Joy of Painting with [PERSON_NAME] (German) Season 5" at bounding box center [279, 174] width 42 height 16
